Goal: Transaction & Acquisition: Book appointment/travel/reservation

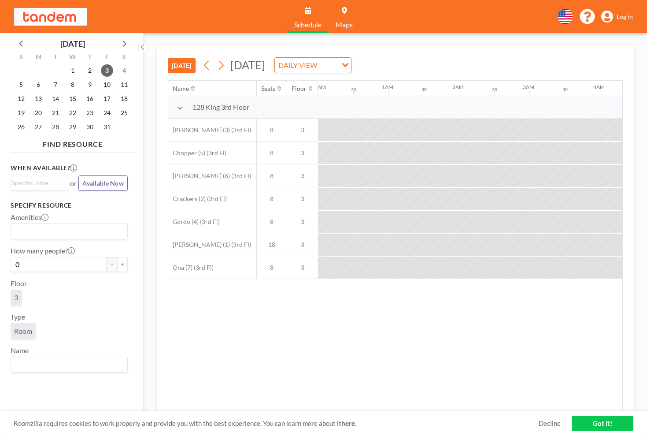
scroll to position [0, 740]
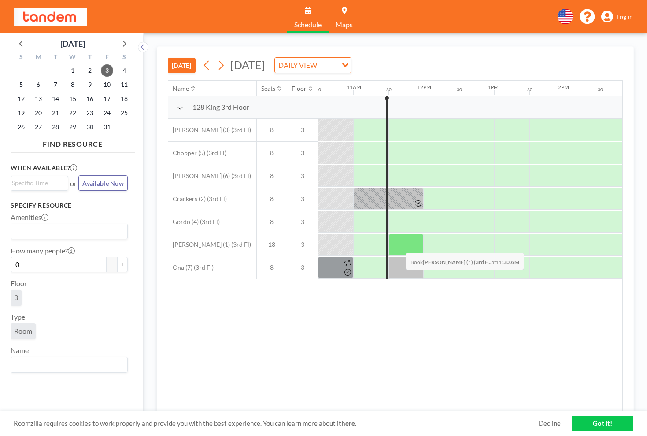
click at [399, 246] on div at bounding box center [406, 245] width 35 height 22
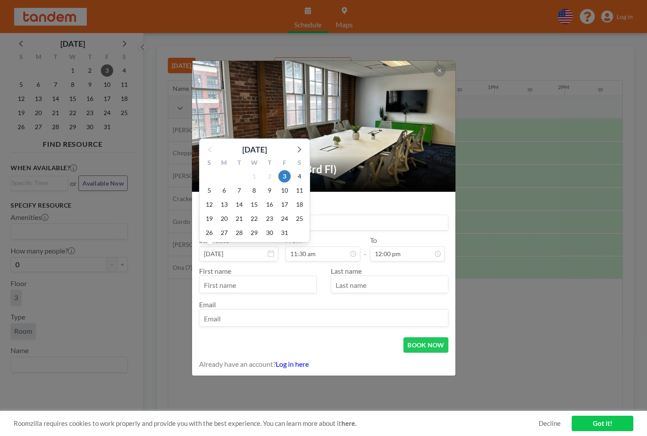
click at [278, 217] on div "24" at bounding box center [284, 219] width 15 height 14
click at [385, 212] on div "Title" at bounding box center [323, 217] width 249 height 26
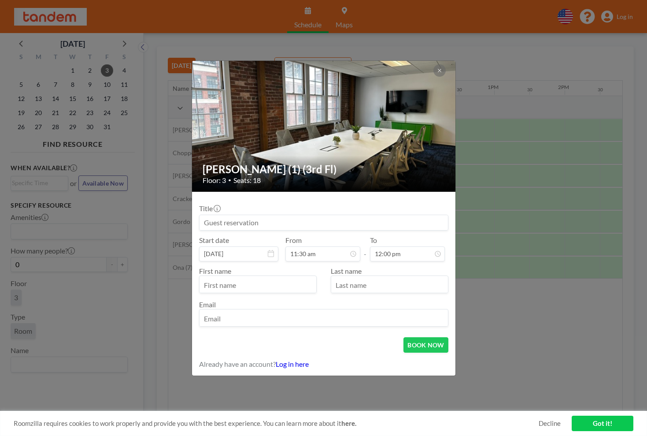
click at [362, 217] on input at bounding box center [324, 222] width 249 height 15
type input "L"
type input "Ke Ma"
type input "ke"
type input "ma"
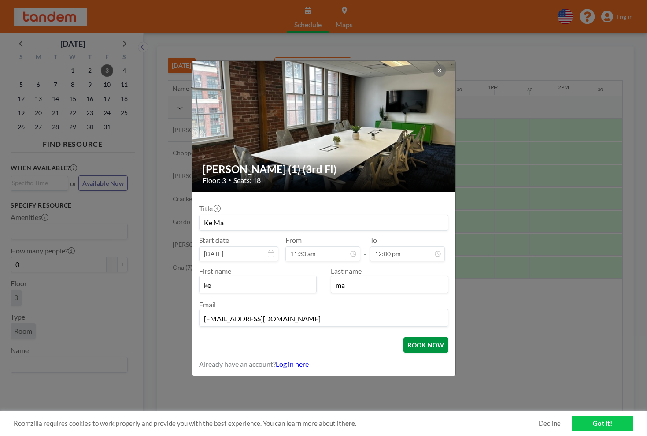
type input "[EMAIL_ADDRESS][DOMAIN_NAME]"
click at [431, 349] on button "BOOK NOW" at bounding box center [426, 344] width 45 height 15
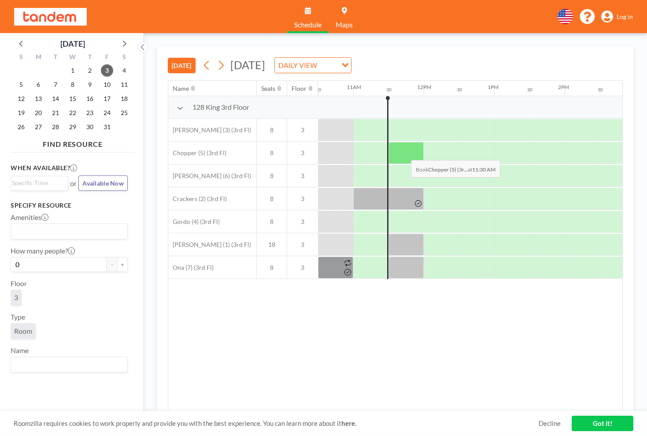
click at [404, 153] on div at bounding box center [406, 153] width 35 height 22
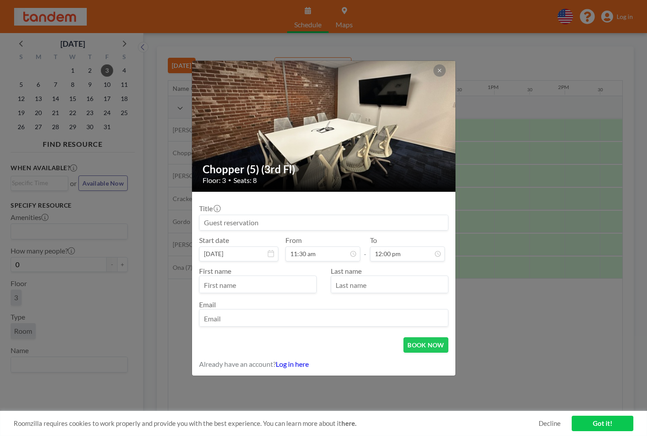
click at [447, 68] on img at bounding box center [324, 126] width 264 height 198
click at [441, 69] on icon at bounding box center [439, 70] width 5 height 5
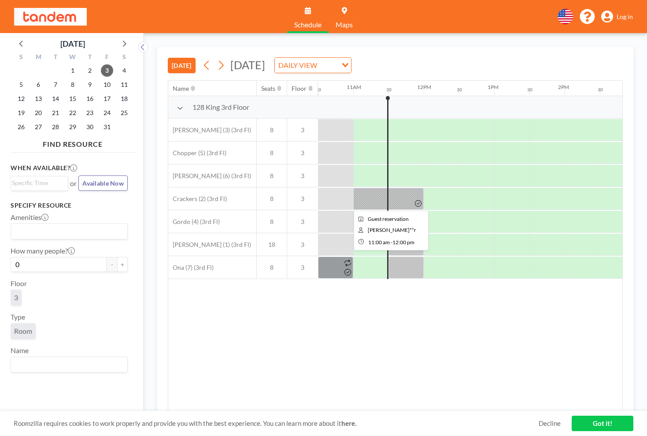
click at [402, 199] on div at bounding box center [388, 199] width 71 height 22
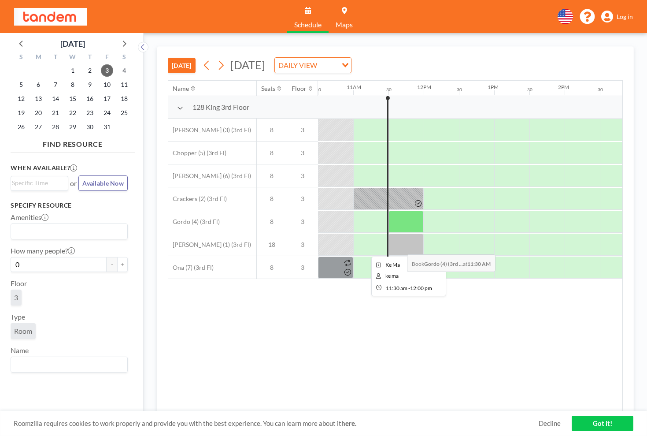
click at [402, 244] on div at bounding box center [406, 245] width 35 height 22
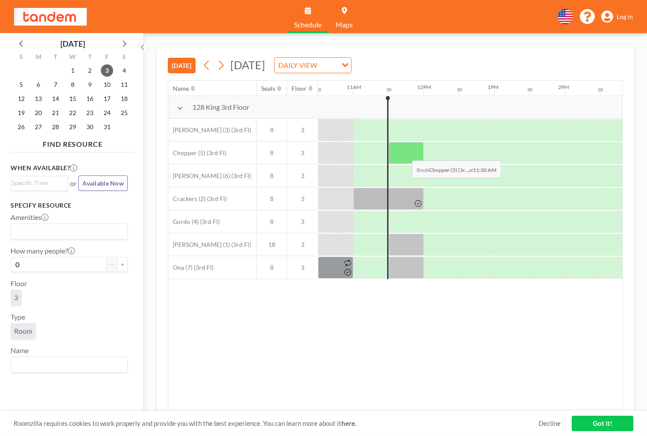
click at [405, 153] on div at bounding box center [406, 153] width 35 height 22
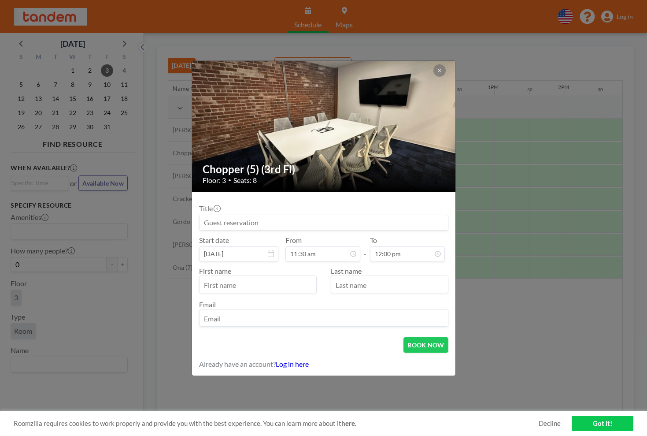
click at [288, 228] on input at bounding box center [324, 222] width 249 height 15
type input "ke"
type input "ma"
type input "[EMAIL_ADDRESS][DOMAIN_NAME]"
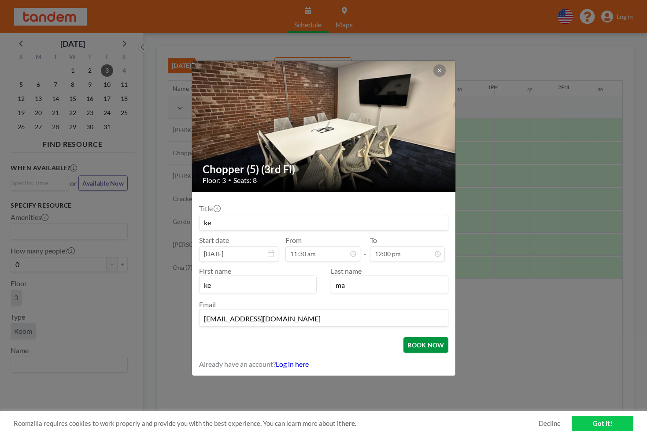
click at [424, 346] on button "BOOK NOW" at bounding box center [426, 344] width 45 height 15
